Goal: Information Seeking & Learning: Learn about a topic

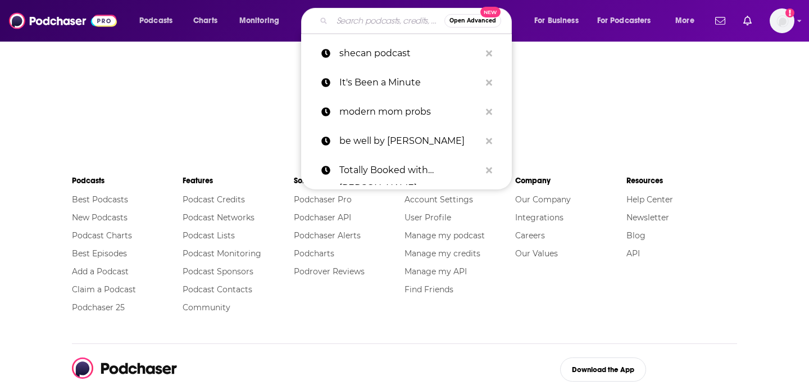
click at [408, 19] on input "Search podcasts, credits, & more..." at bounding box center [388, 21] width 112 height 18
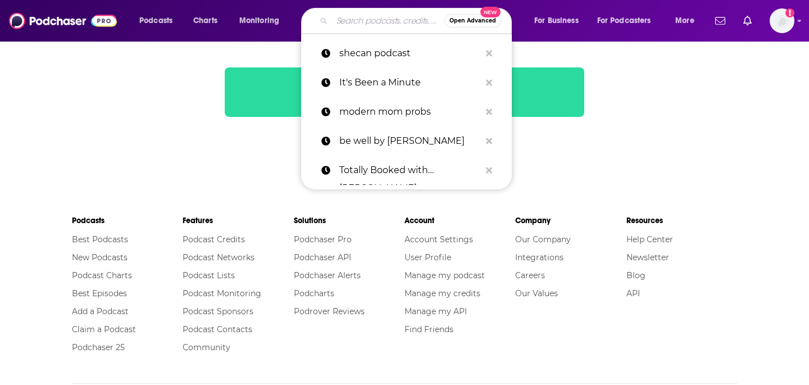
paste input "A Song Called Life'"
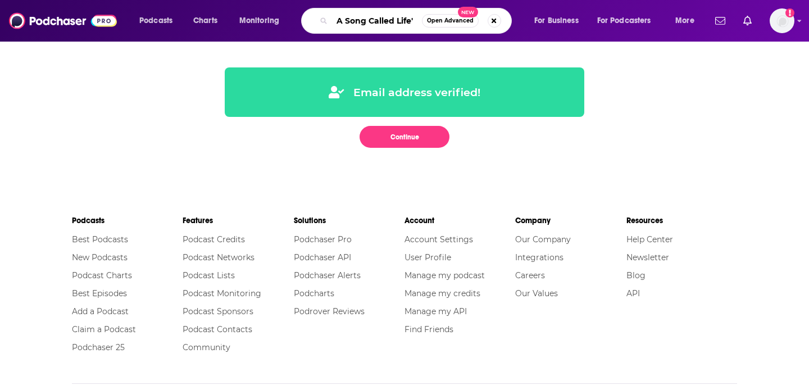
type input "A Song Called Life'"
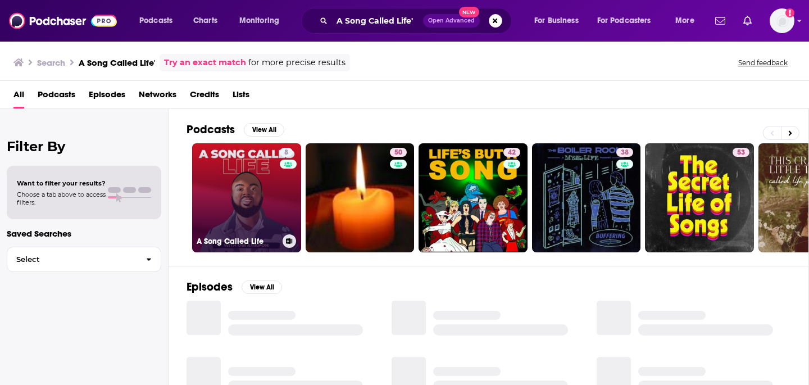
click at [266, 195] on link "8 A Song Called Life" at bounding box center [246, 197] width 109 height 109
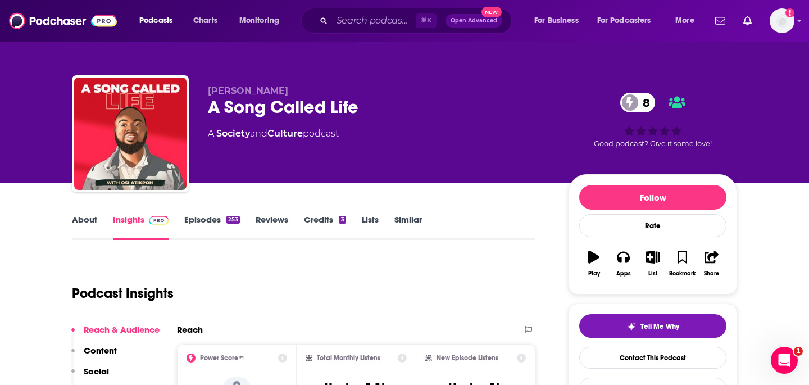
click at [84, 219] on link "About" at bounding box center [84, 227] width 25 height 26
